Goal: Obtain resource: Obtain resource

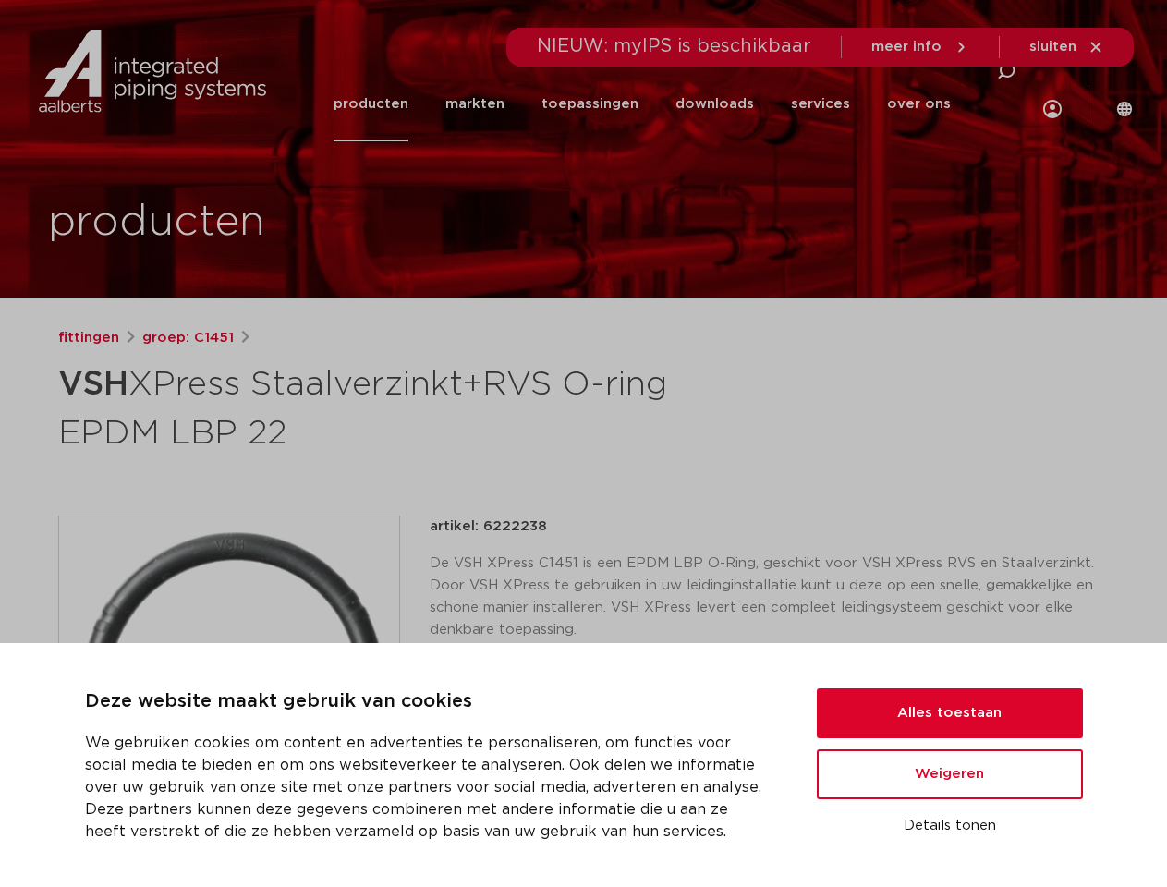
click at [583, 443] on h1 "VSH XPress Staalverzinkt+RVS O-ring EPDM LBP 22" at bounding box center [405, 407] width 694 height 100
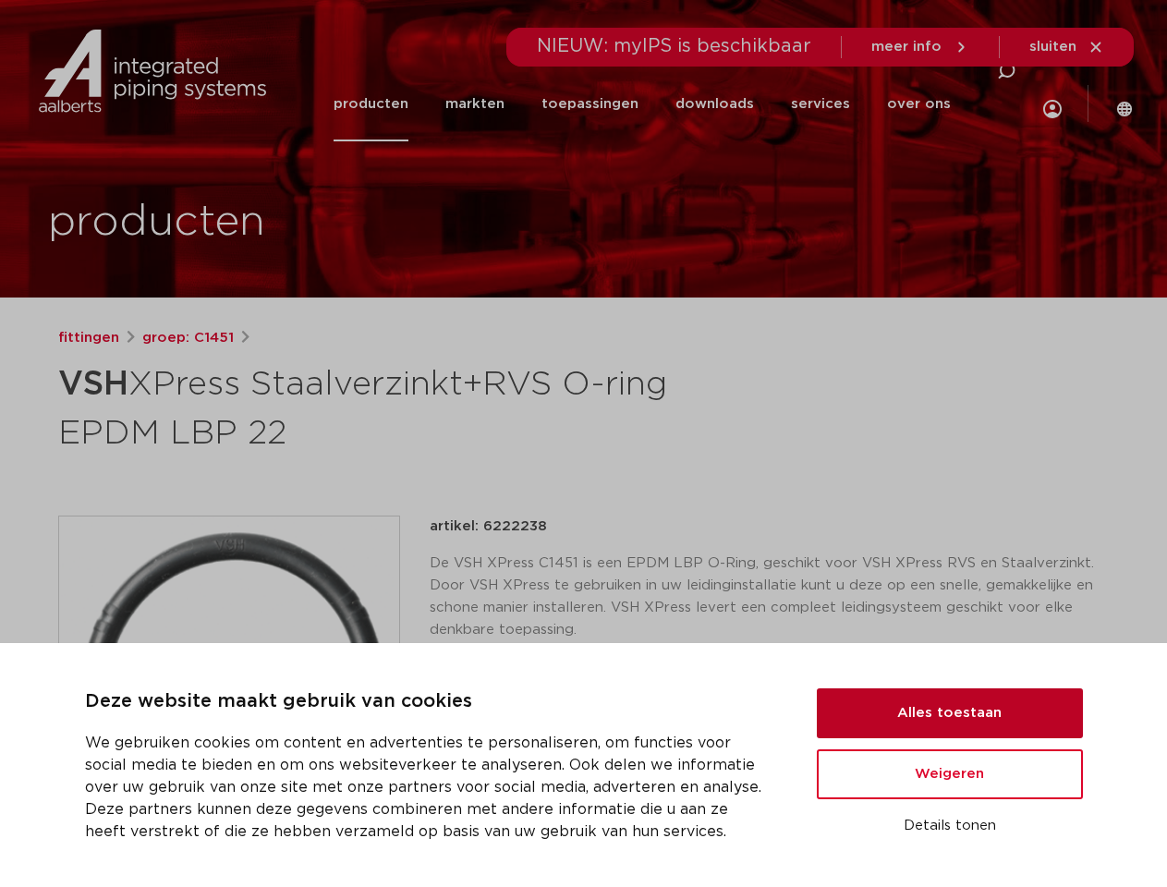
click at [950, 713] on button "Alles toestaan" at bounding box center [950, 713] width 266 height 50
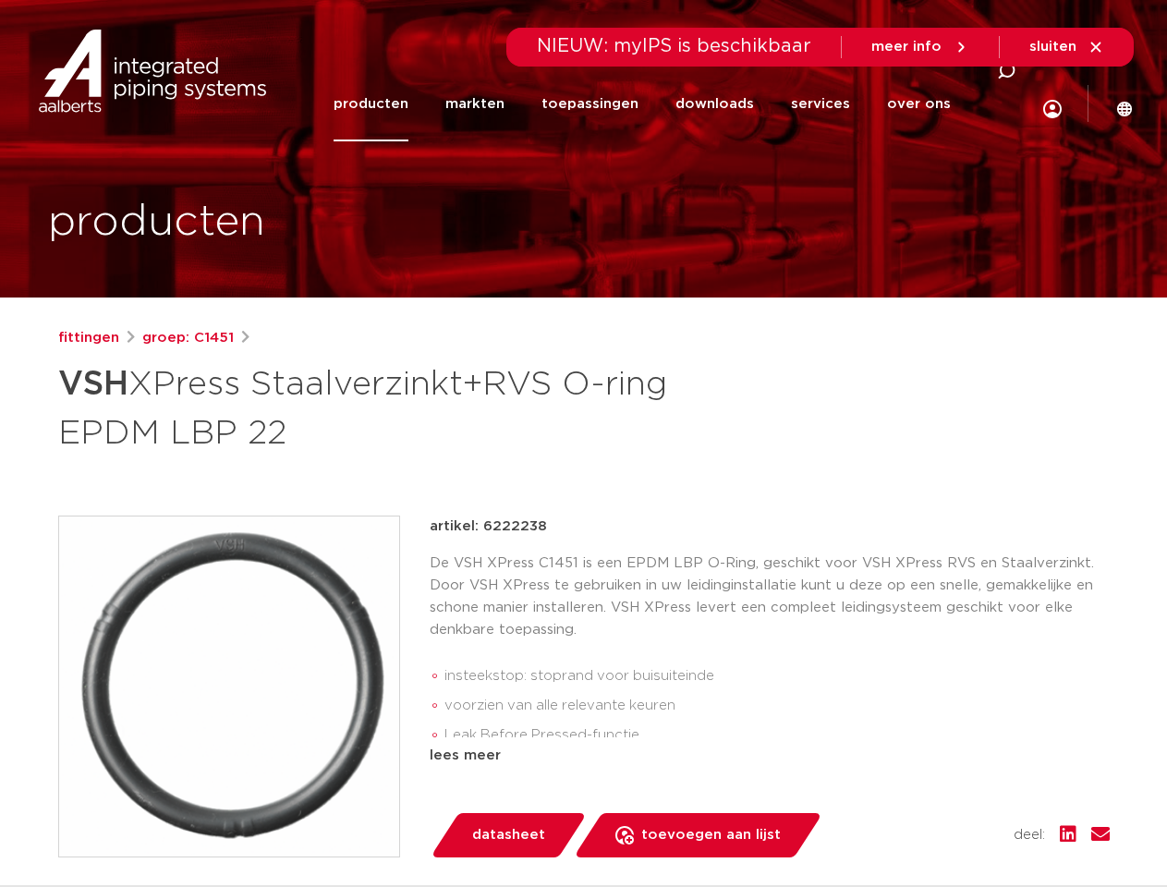
click at [950, 774] on div "artikel: 6222238 De VSH XPress C1451 is een EPDM LBP O-Ring, geschikt voor VSH …" at bounding box center [770, 687] width 680 height 342
click at [950, 826] on div "datasheet toevoegen aan lijst opslaan in my IPS verwijder uit lijst deel:" at bounding box center [776, 835] width 665 height 44
click at [649, 103] on li "toepassingen" at bounding box center [590, 104] width 134 height 75
click at [1004, 82] on icon at bounding box center [1006, 71] width 22 height 22
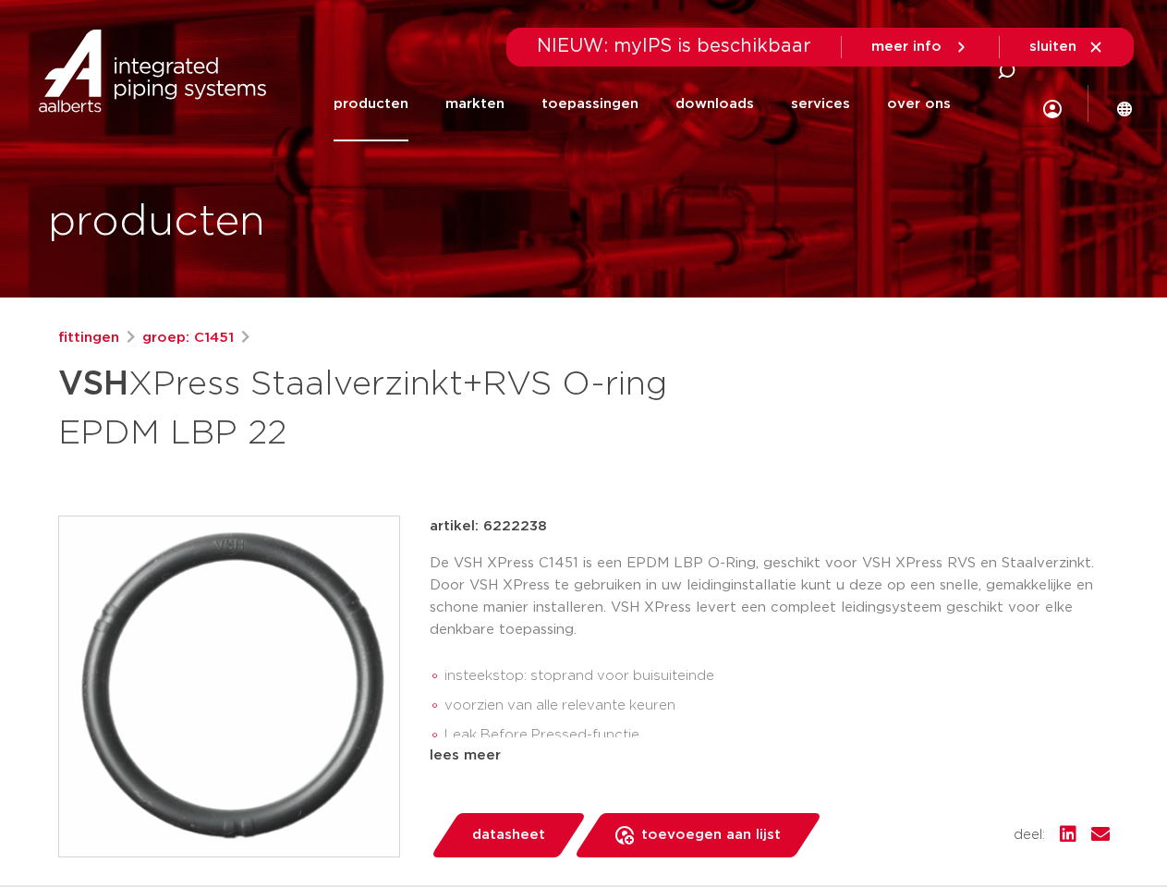
click at [1067, 47] on span "sluiten" at bounding box center [1052, 47] width 47 height 14
